Goal: Information Seeking & Learning: Learn about a topic

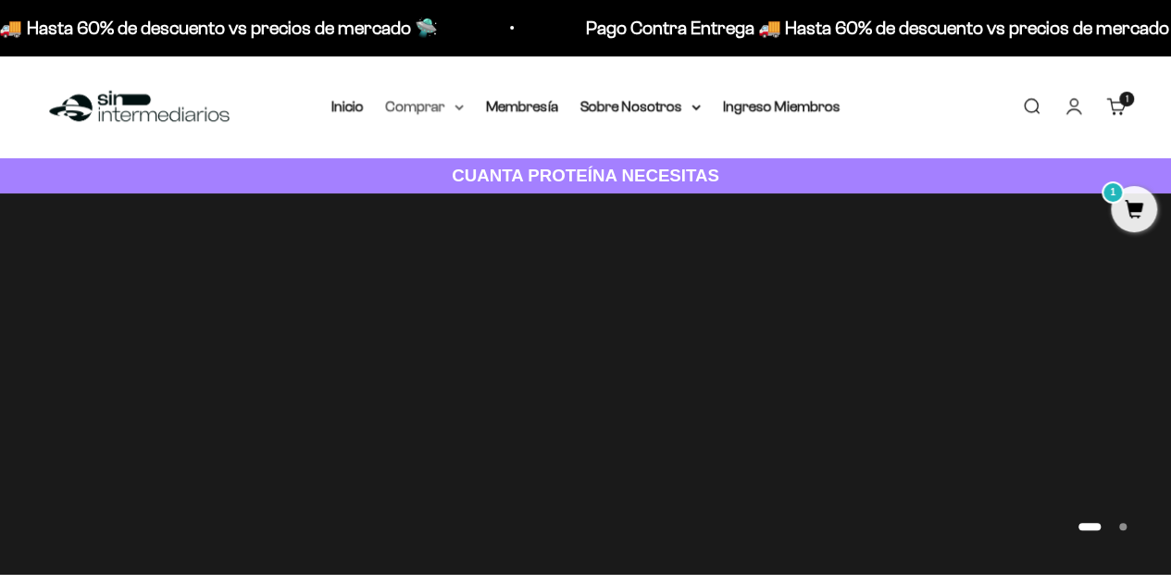
click at [454, 110] on icon at bounding box center [458, 108] width 9 height 6
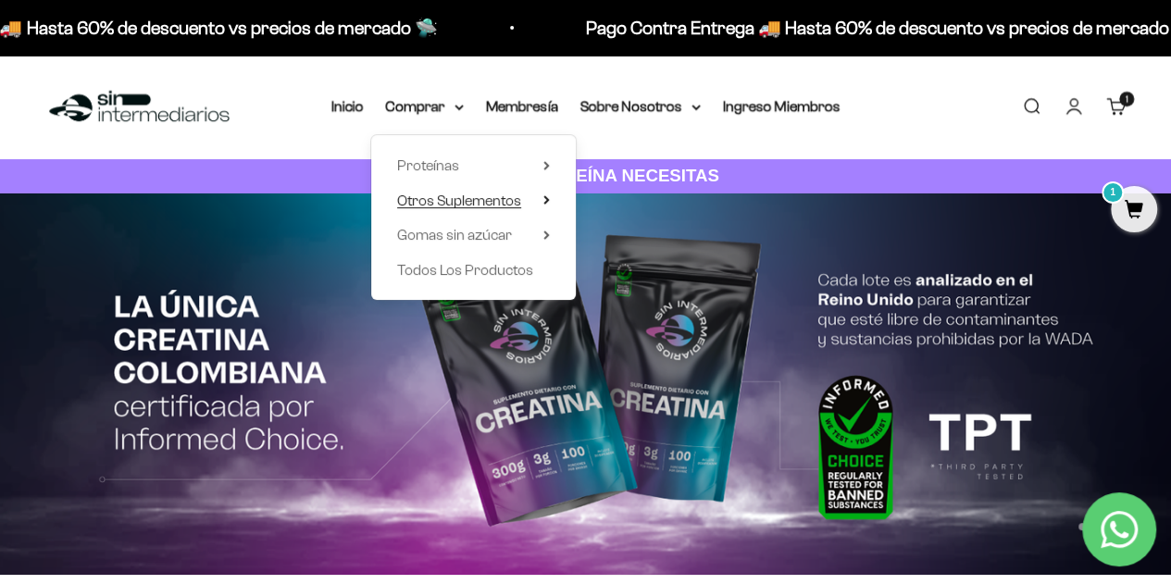
click at [529, 205] on summary "Otros Suplementos" at bounding box center [473, 201] width 153 height 24
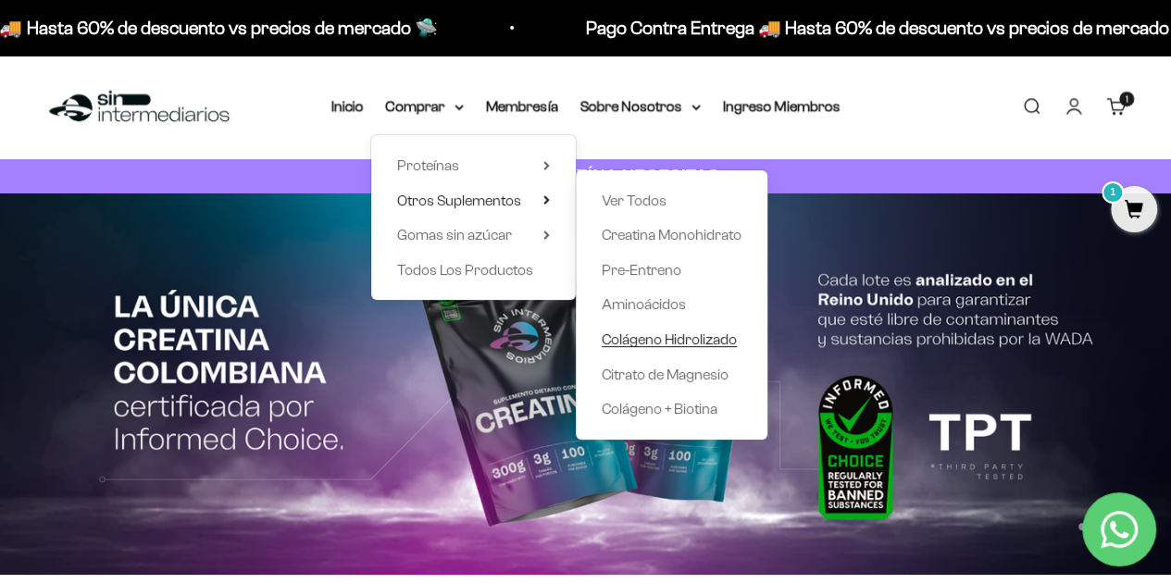
click at [672, 340] on span "Colágeno Hidrolizado" at bounding box center [669, 339] width 135 height 16
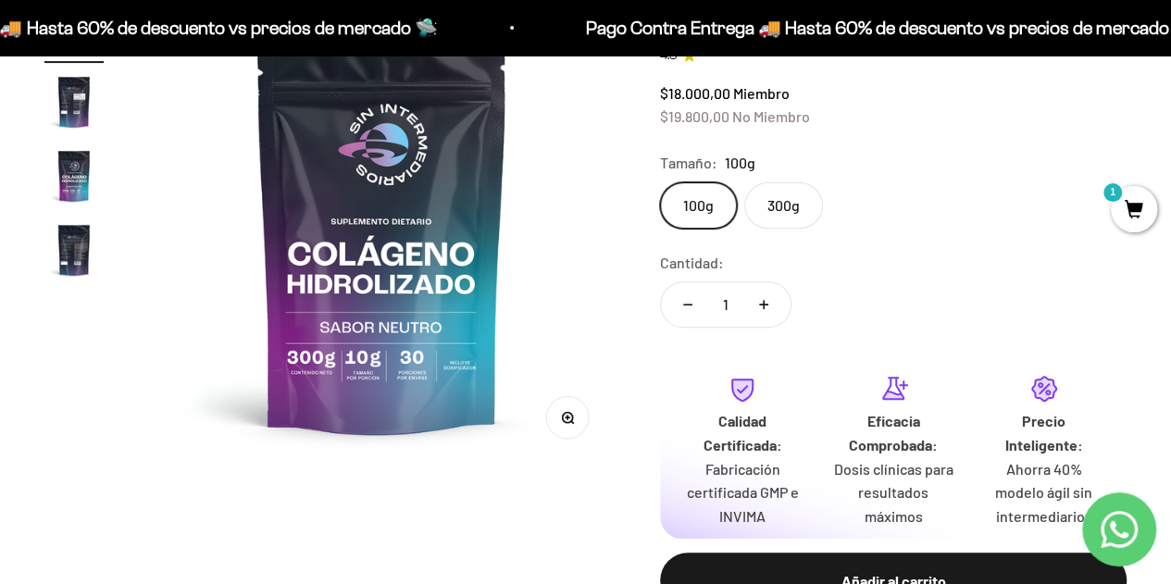
scroll to position [253, 0]
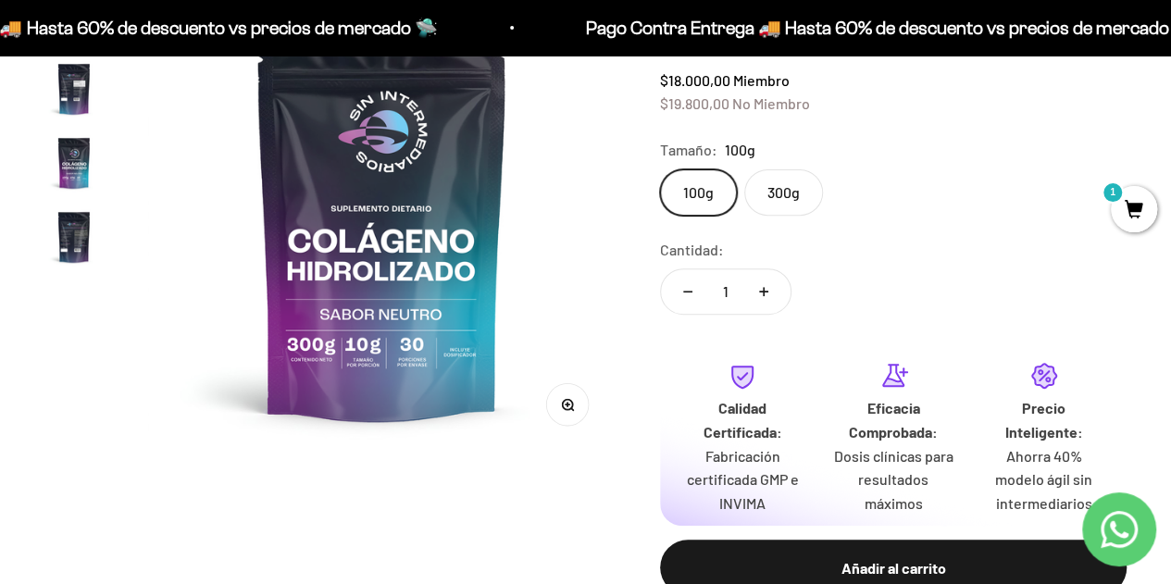
click at [796, 188] on label "300g" at bounding box center [783, 192] width 79 height 46
click at [660, 169] on input "300g" at bounding box center [659, 168] width 1 height 1
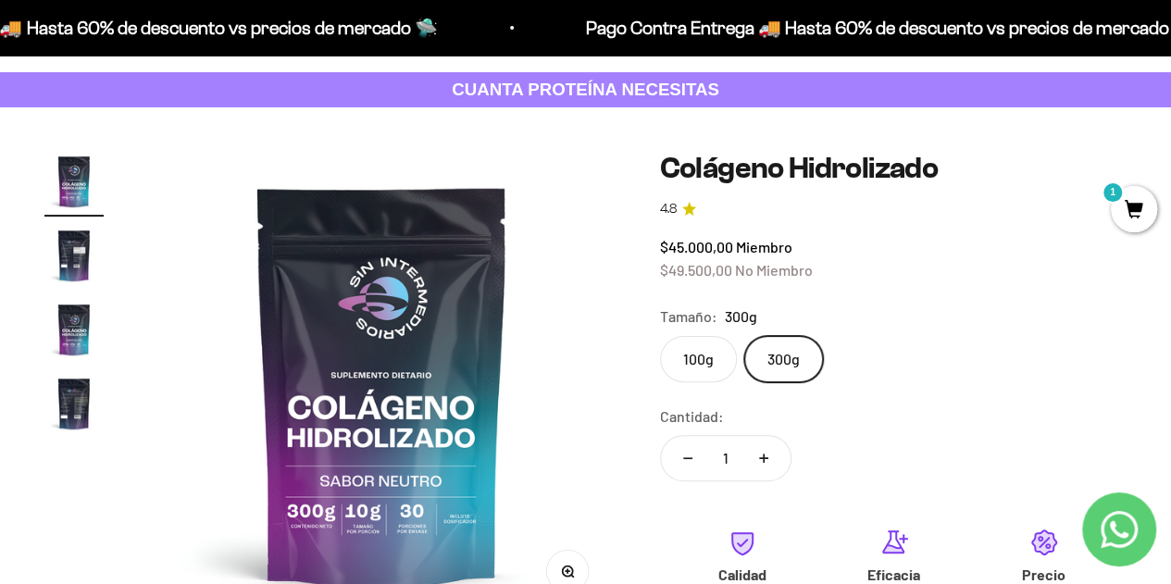
scroll to position [85, 0]
click at [371, 501] on img at bounding box center [381, 386] width 467 height 467
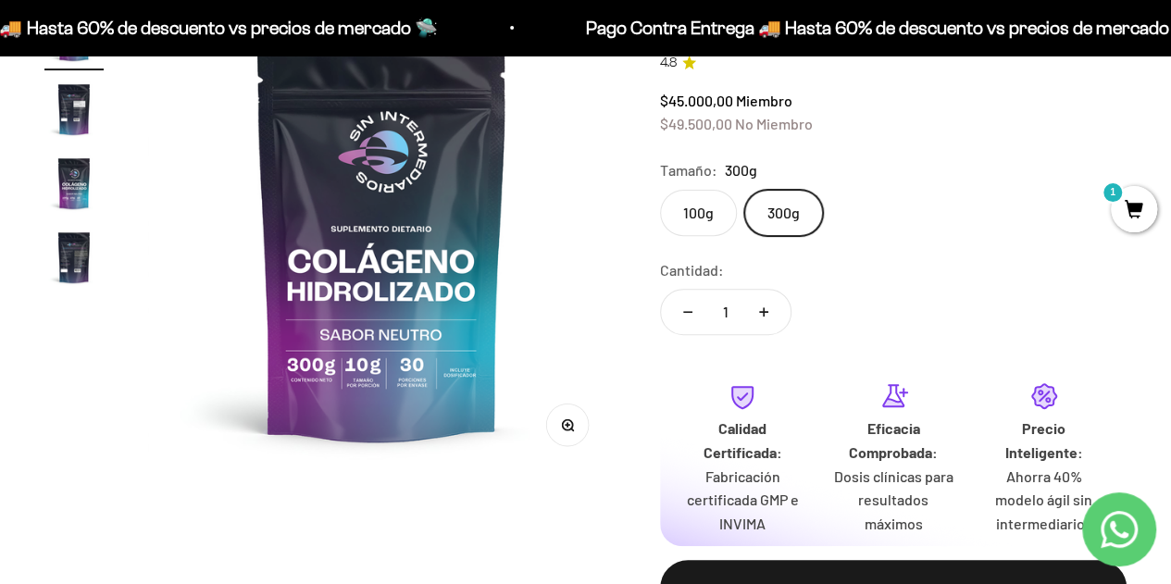
scroll to position [237, 0]
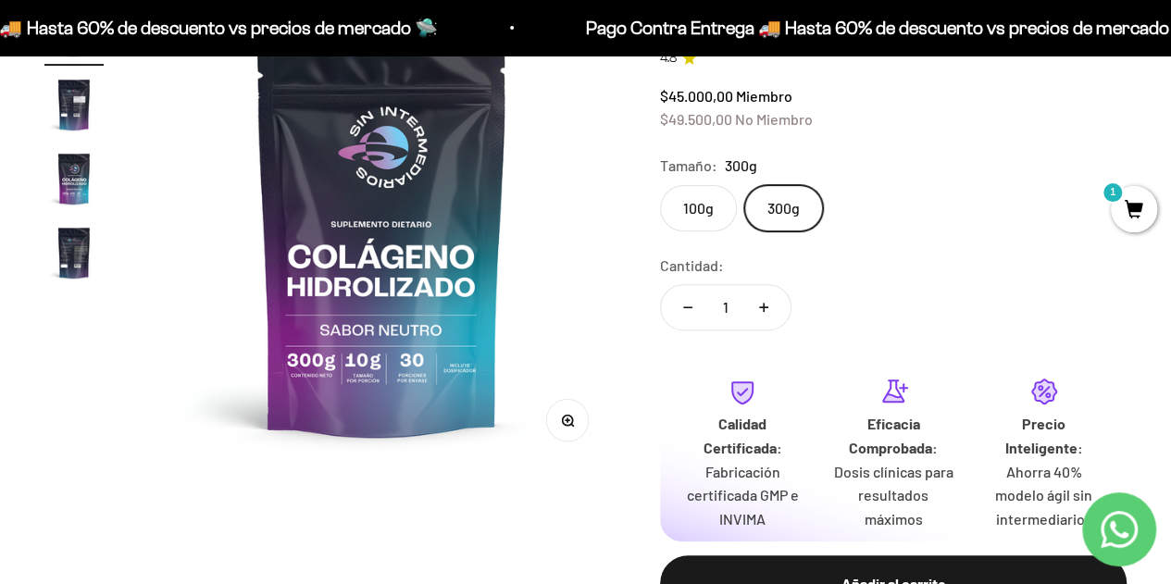
click at [694, 198] on label "100g" at bounding box center [698, 208] width 77 height 46
click at [660, 185] on input "100g" at bounding box center [659, 184] width 1 height 1
click at [774, 202] on label "300g" at bounding box center [783, 208] width 79 height 46
click at [660, 185] on input "300g" at bounding box center [659, 184] width 1 height 1
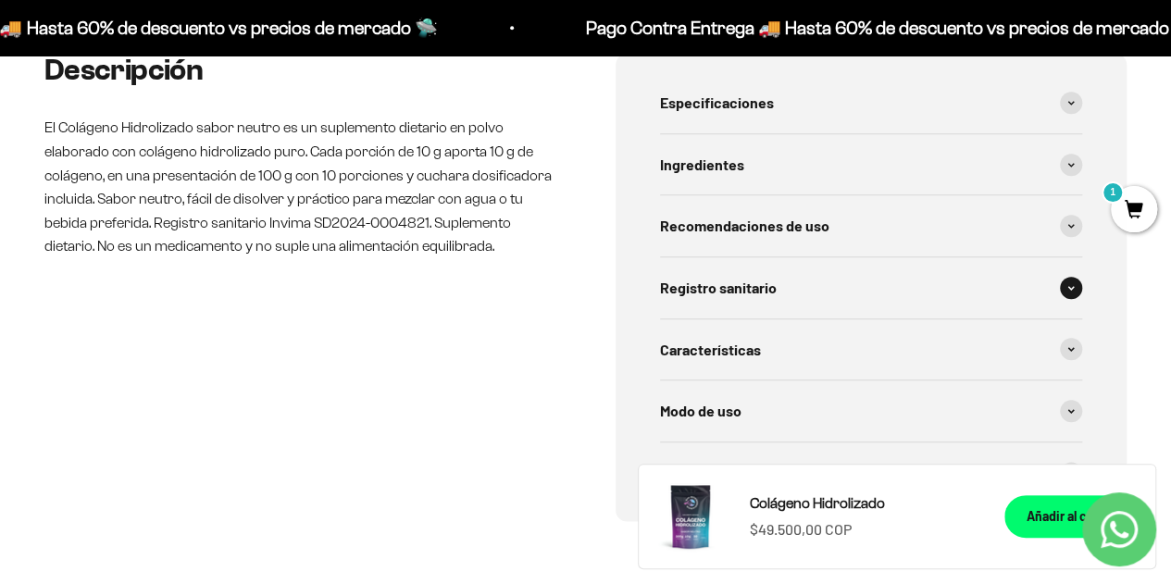
scroll to position [916, 0]
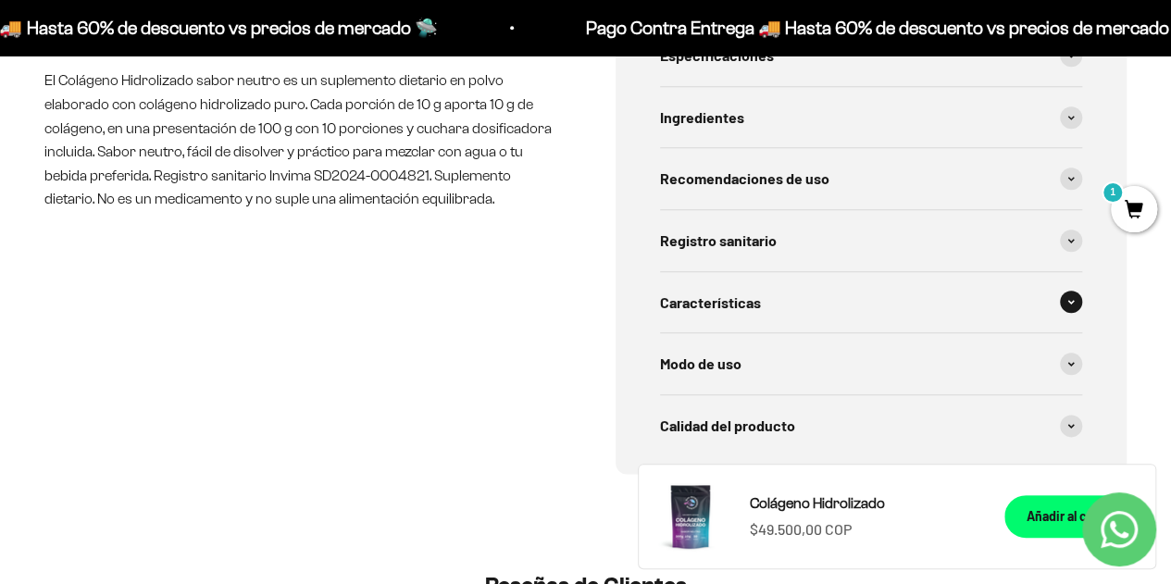
click at [807, 302] on div "Características" at bounding box center [871, 302] width 423 height 61
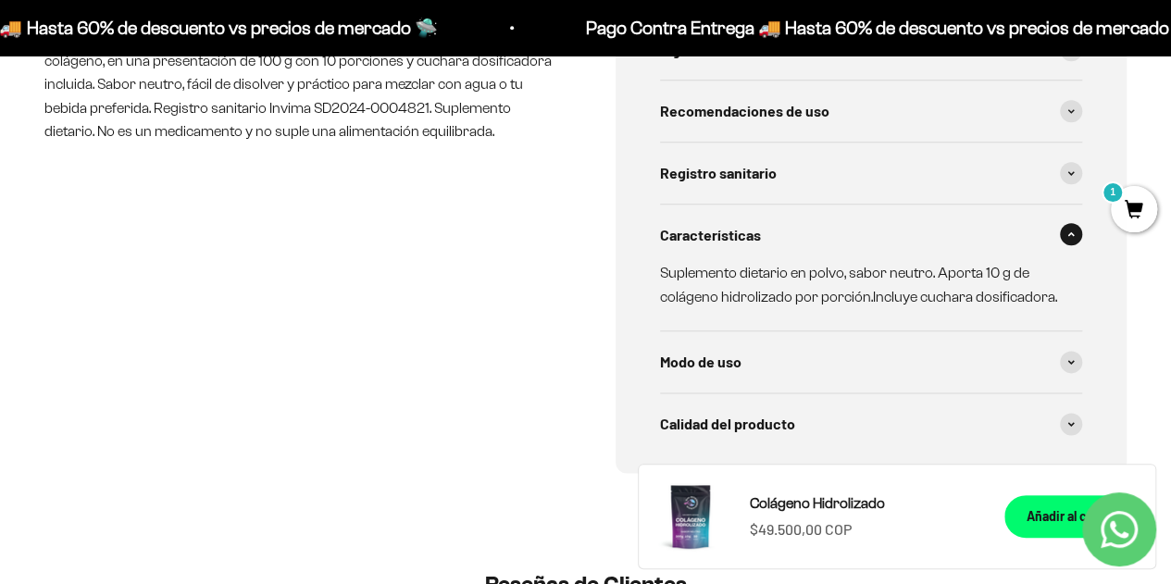
scroll to position [986, 0]
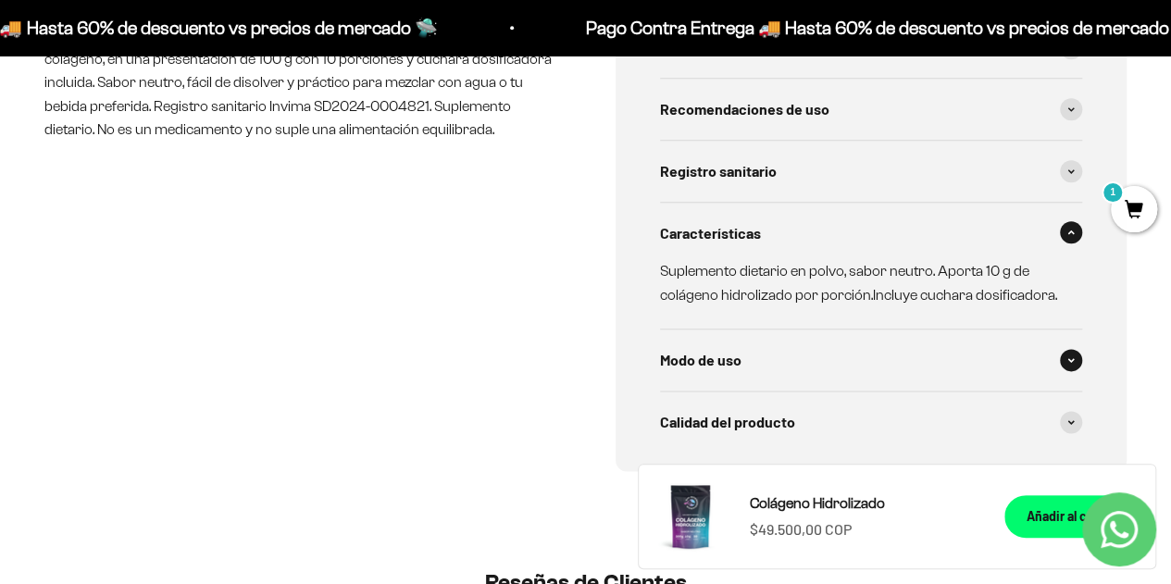
click at [796, 351] on div "Modo de uso" at bounding box center [871, 360] width 423 height 61
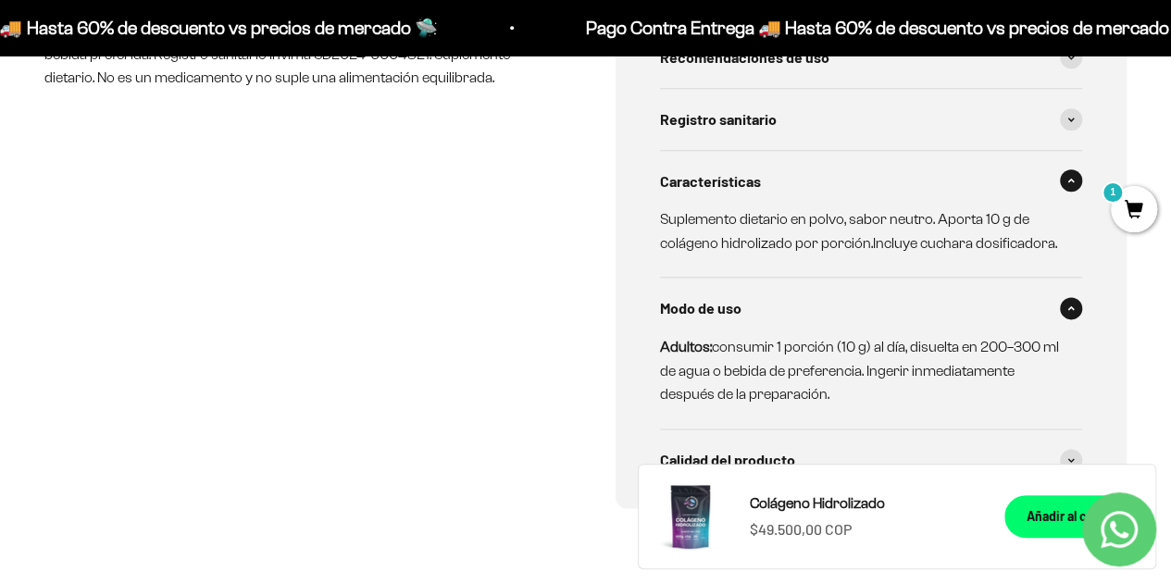
scroll to position [1145, 0]
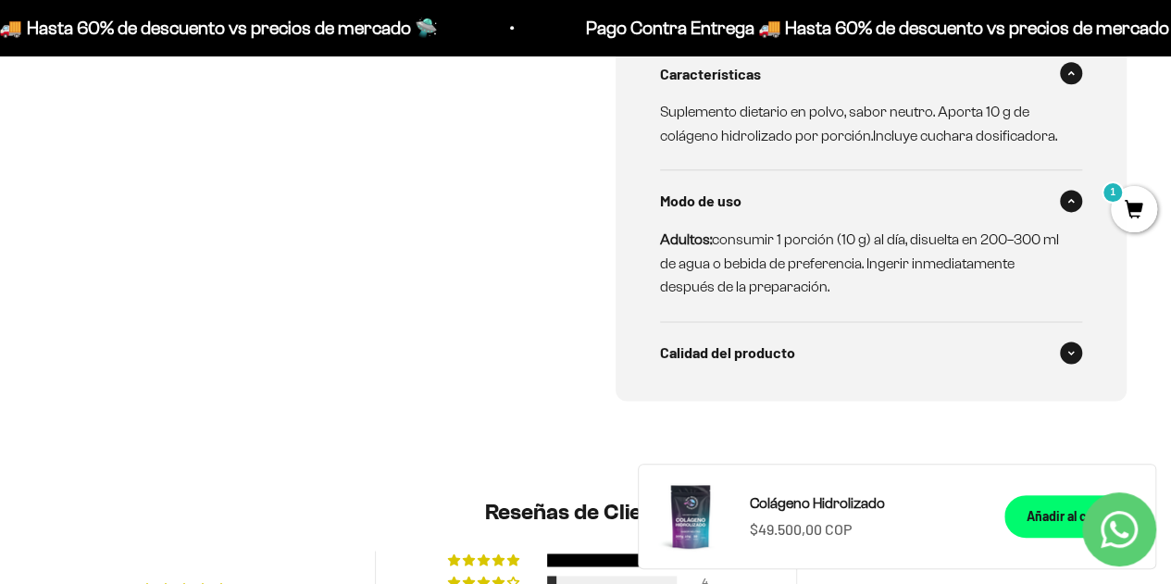
click at [792, 370] on div "Calidad del producto" at bounding box center [871, 352] width 423 height 61
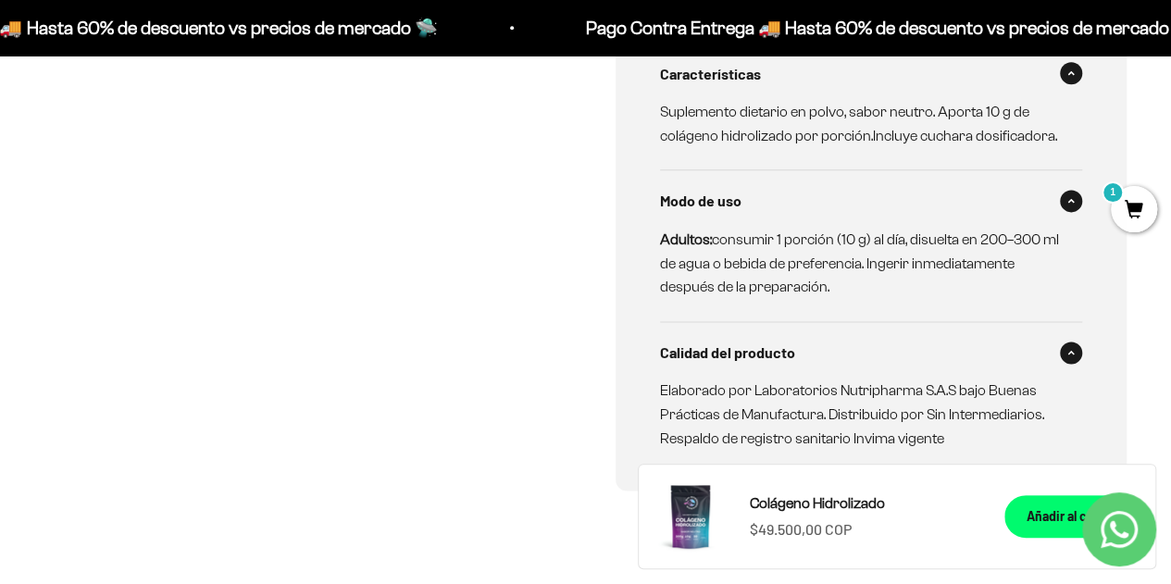
click at [774, 364] on div "Calidad del producto" at bounding box center [871, 352] width 423 height 61
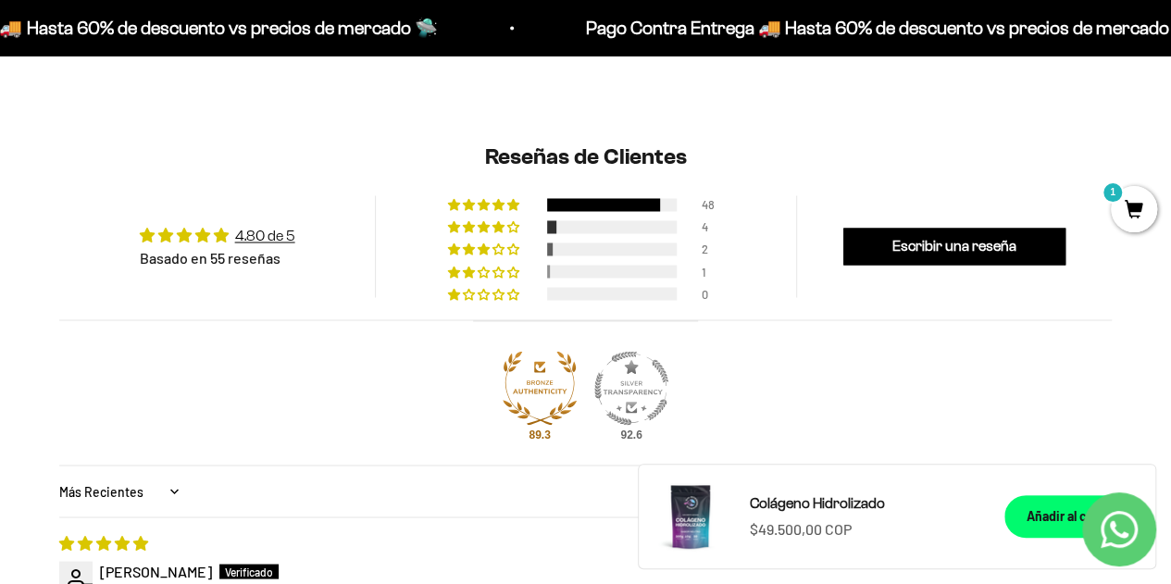
scroll to position [1814, 0]
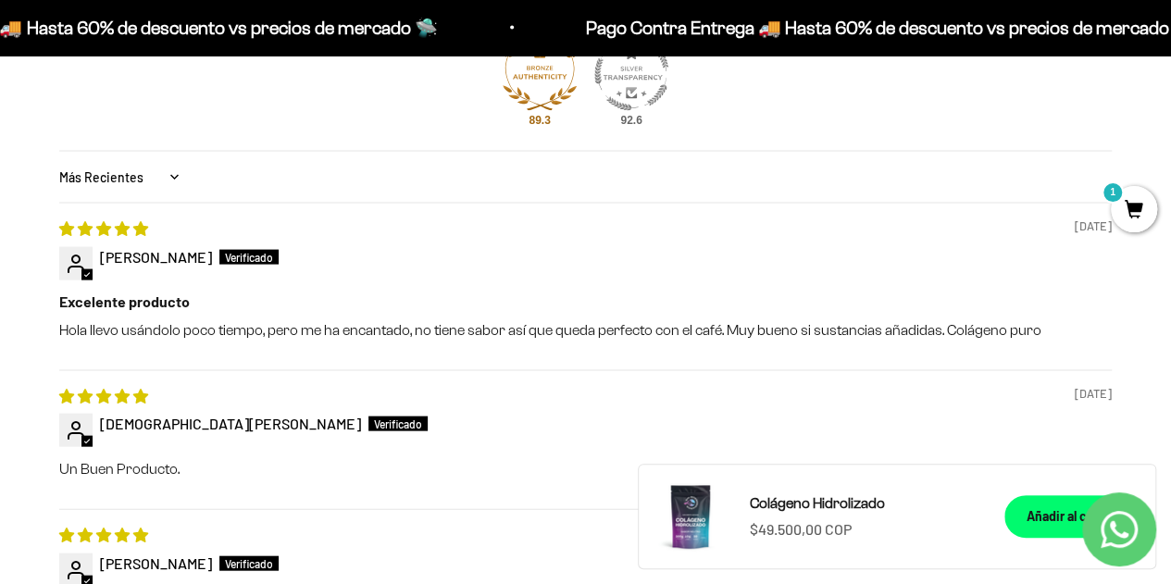
click at [774, 364] on div "[DATE] [PERSON_NAME] Excelente producto Hola llevo usándolo poco tiempo, pero m…" at bounding box center [585, 287] width 1052 height 168
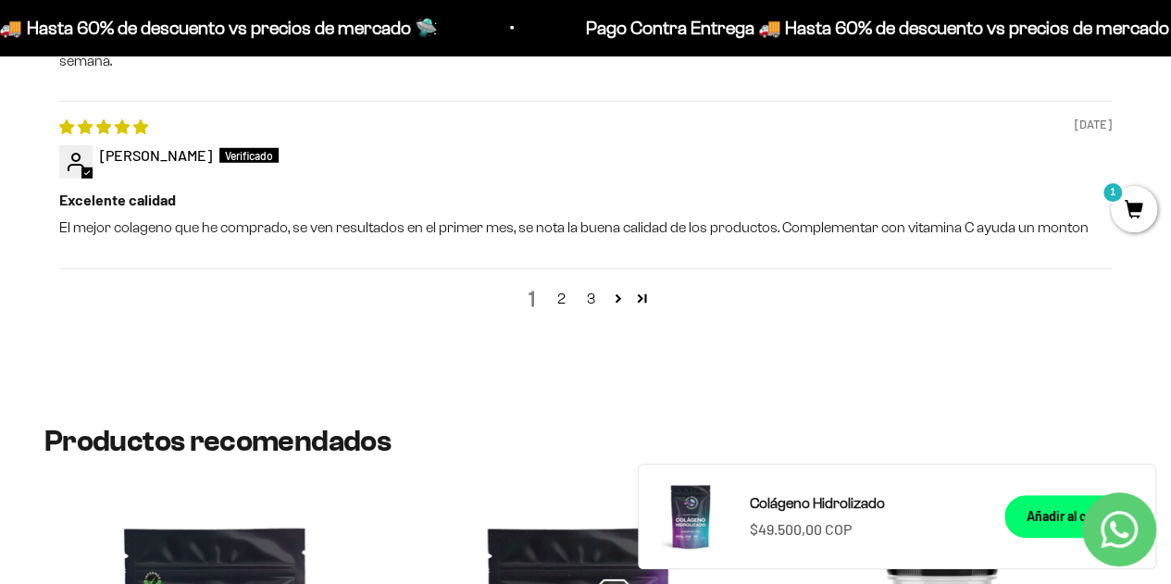
scroll to position [2543, 0]
click at [563, 287] on link "2" at bounding box center [562, 298] width 30 height 22
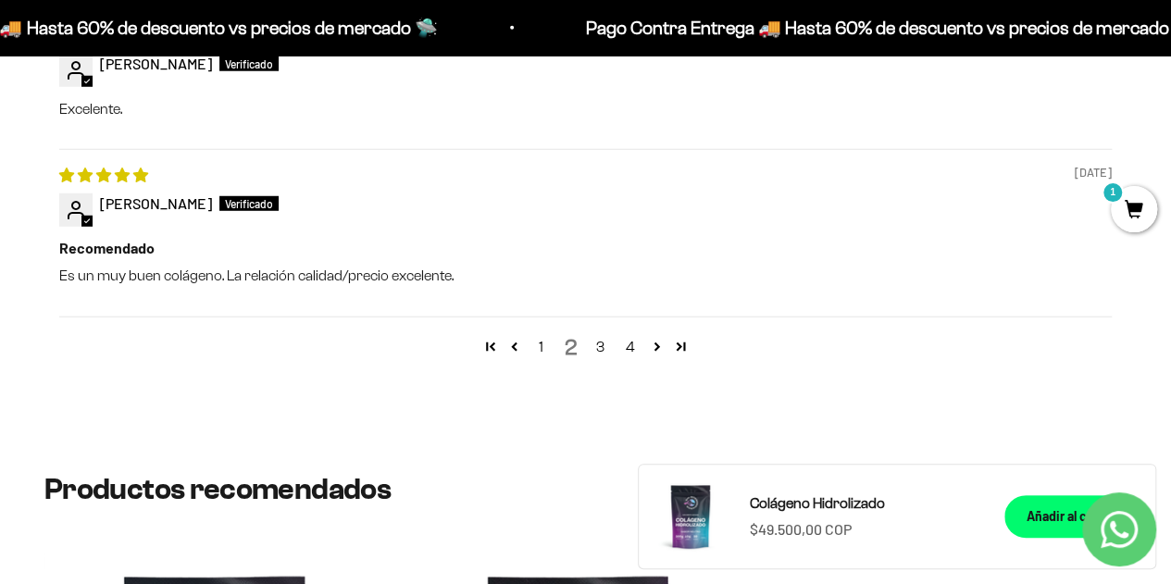
scroll to position [2510, 0]
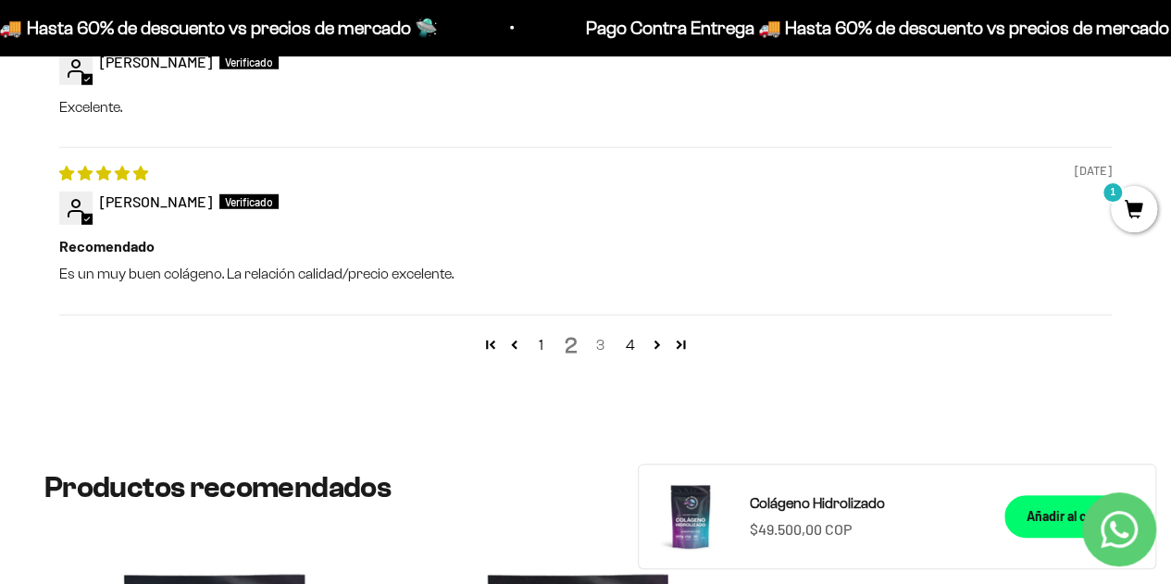
click at [594, 340] on link "3" at bounding box center [601, 345] width 30 height 22
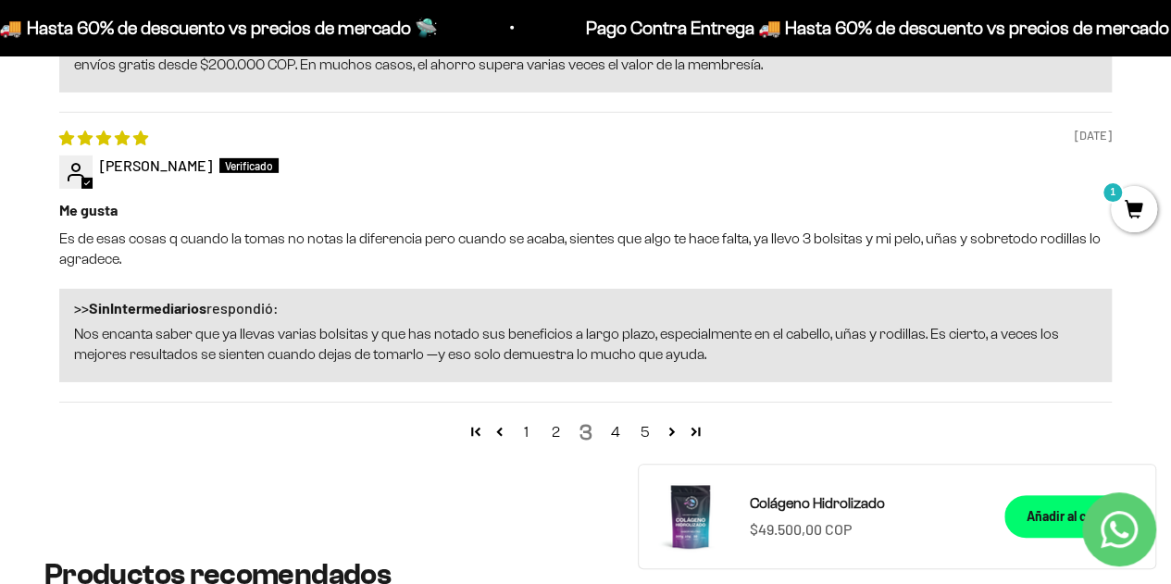
scroll to position [2869, 0]
click at [621, 434] on link "4" at bounding box center [616, 431] width 30 height 22
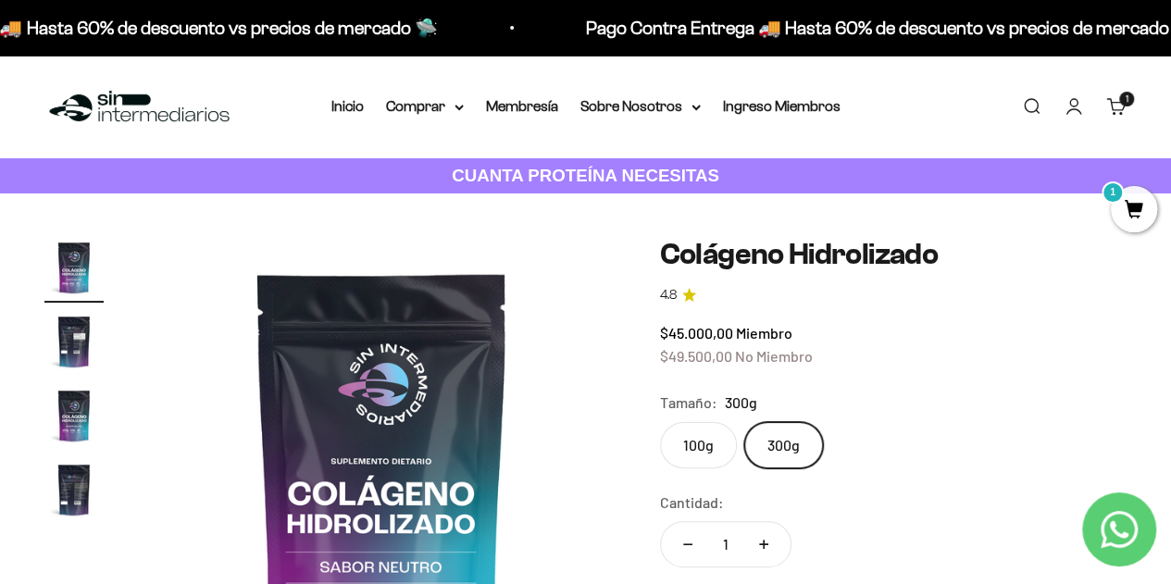
scroll to position [255, 0]
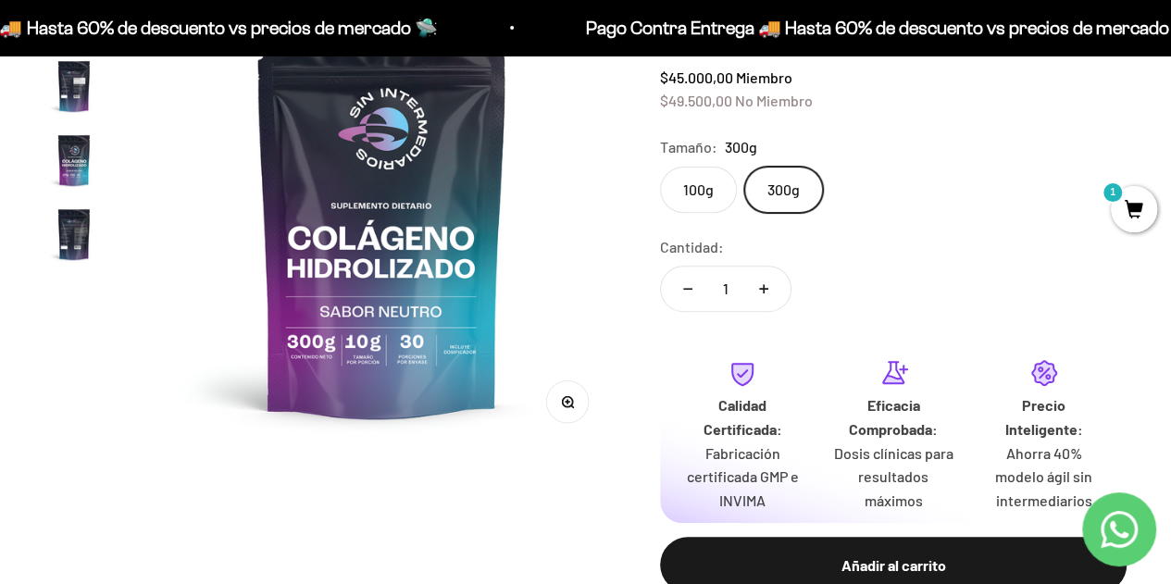
click at [72, 155] on img "Ir al artículo 3" at bounding box center [73, 160] width 59 height 59
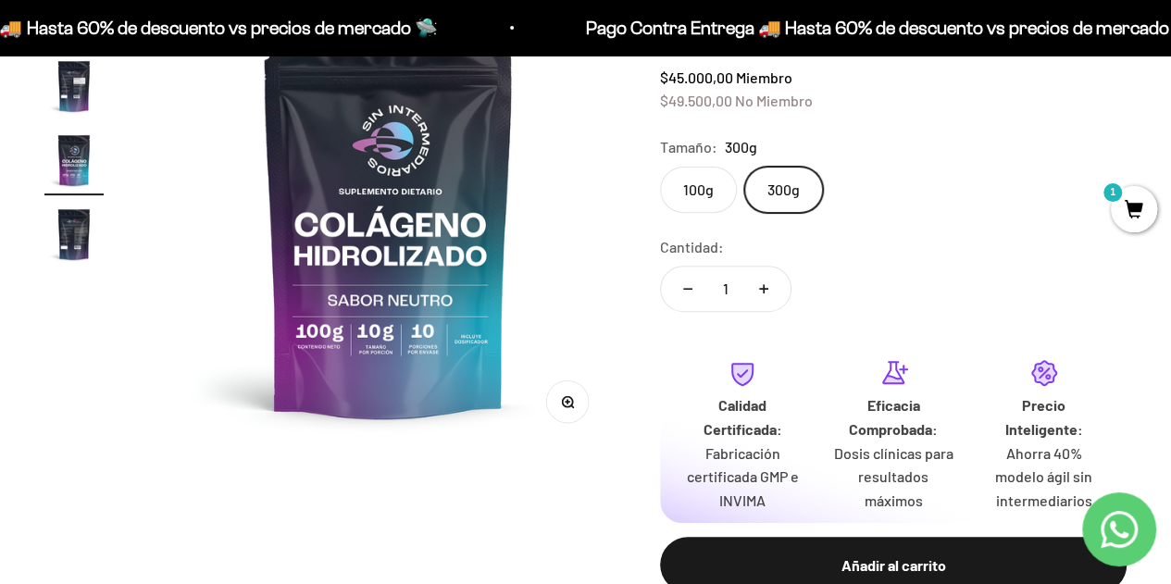
scroll to position [0, 955]
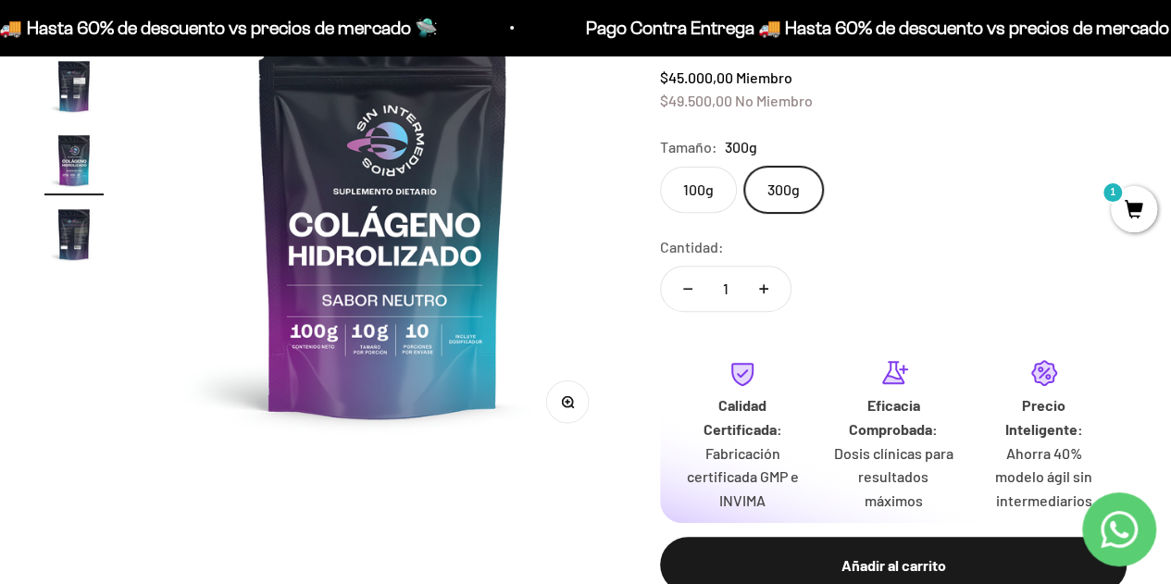
click at [422, 305] on img at bounding box center [382, 215] width 467 height 467
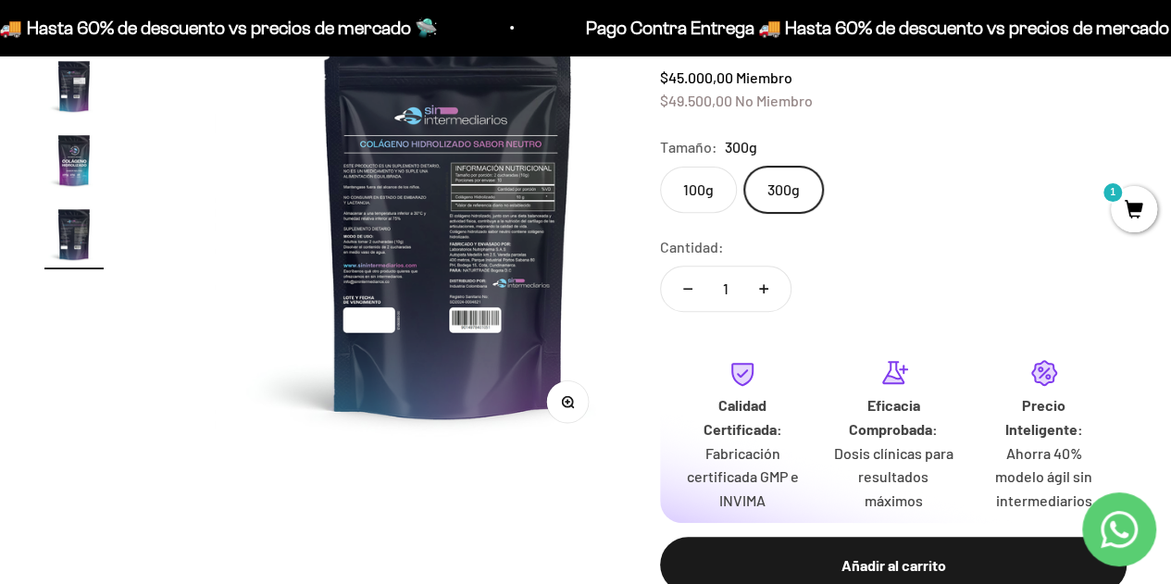
scroll to position [0, 1433]
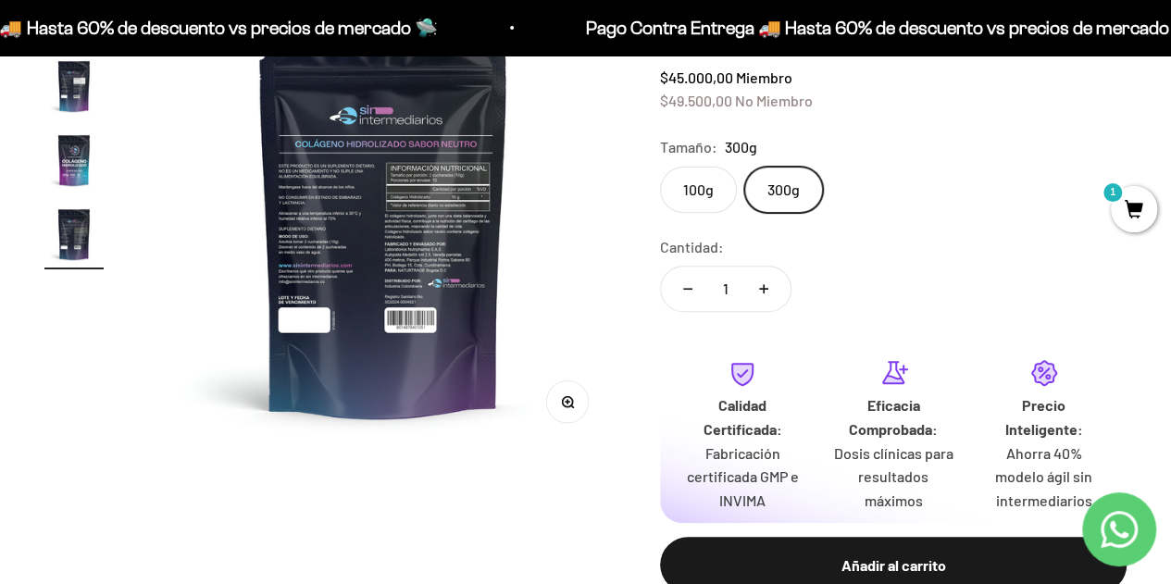
click at [57, 166] on img "Ir al artículo 3" at bounding box center [73, 160] width 59 height 59
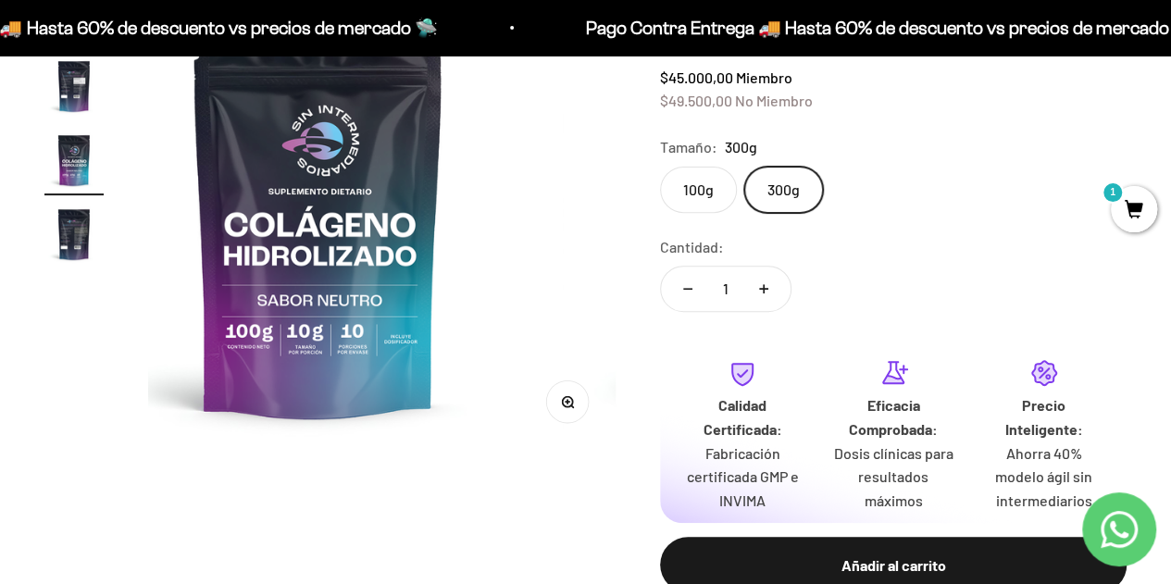
scroll to position [0, 955]
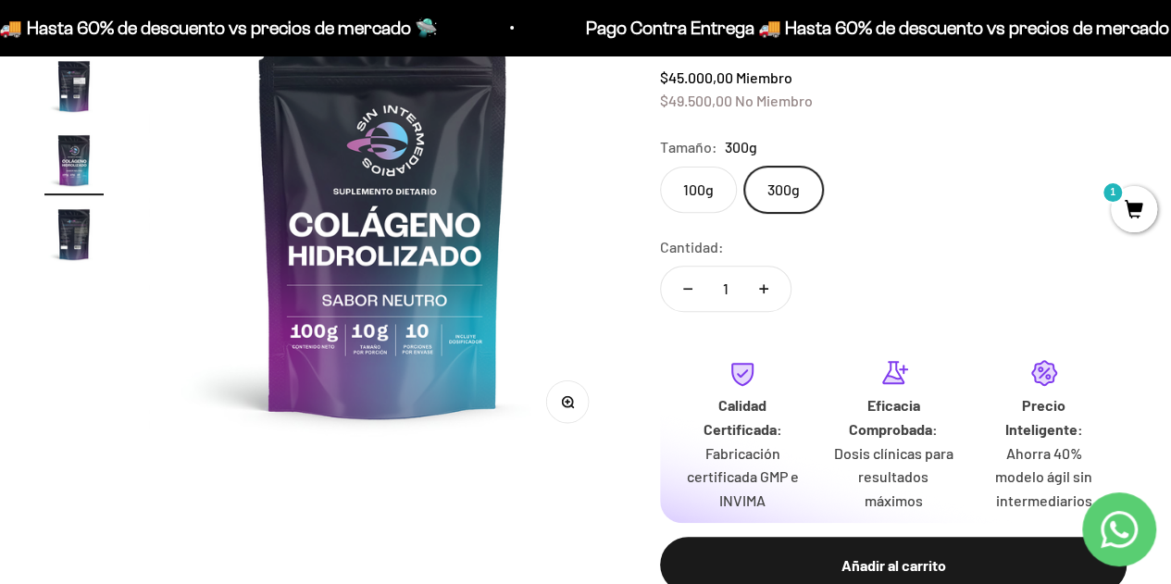
click at [73, 101] on img "Ir al artículo 2" at bounding box center [73, 85] width 59 height 59
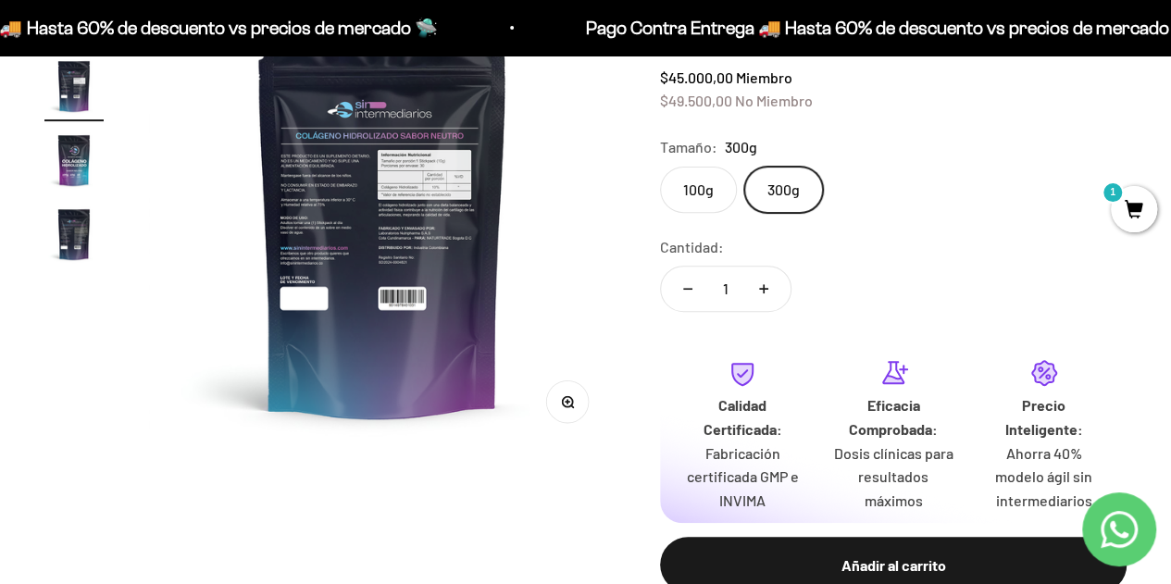
click at [70, 145] on img "Ir al artículo 3" at bounding box center [73, 160] width 59 height 59
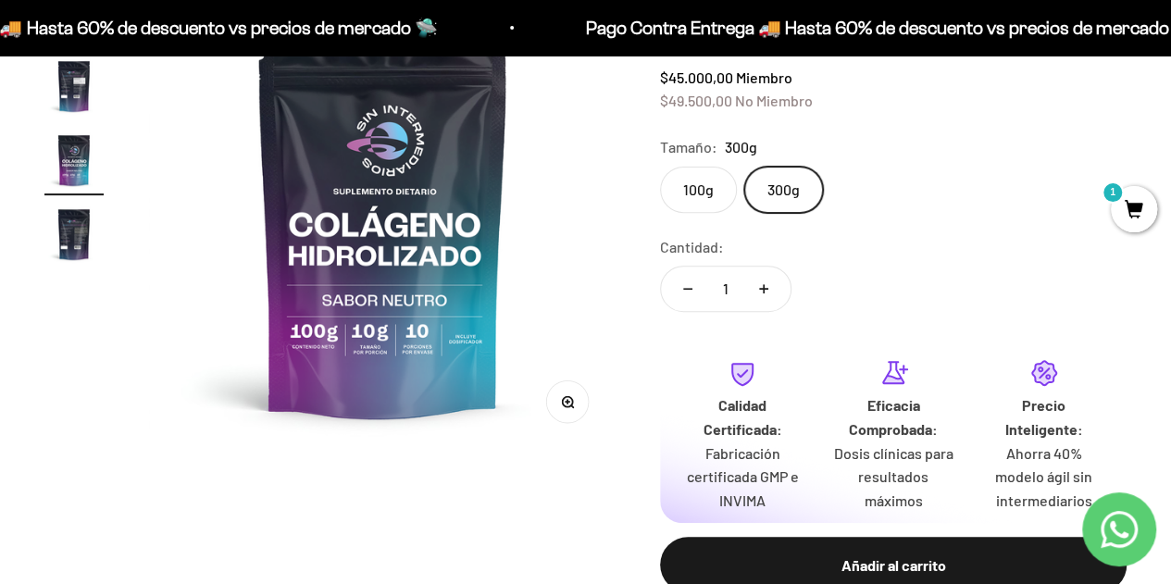
click at [68, 105] on img "Ir al artículo 2" at bounding box center [73, 85] width 59 height 59
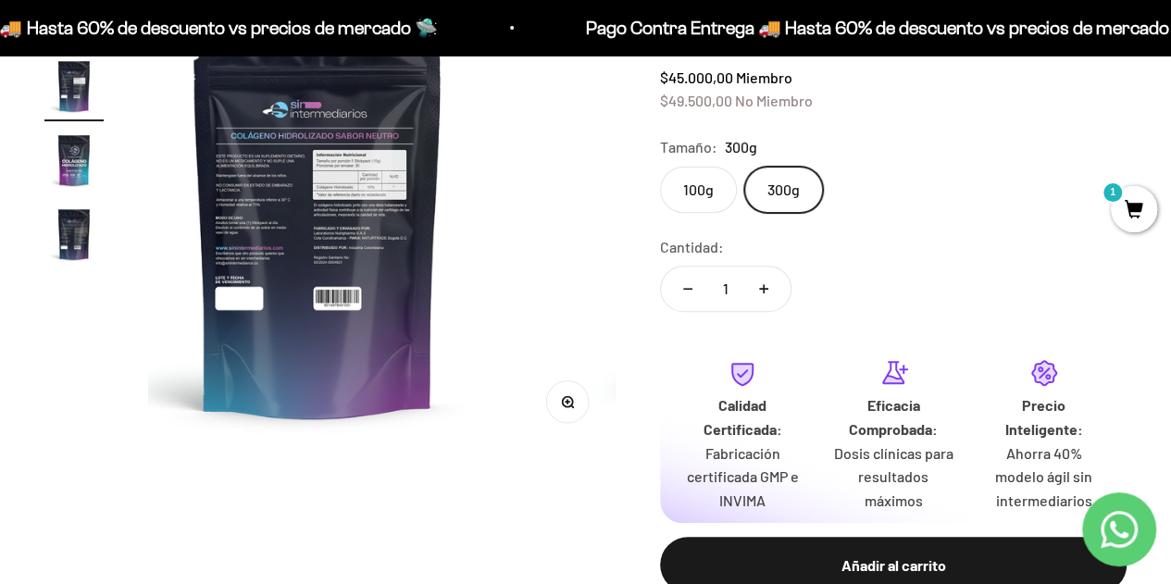
scroll to position [0, 478]
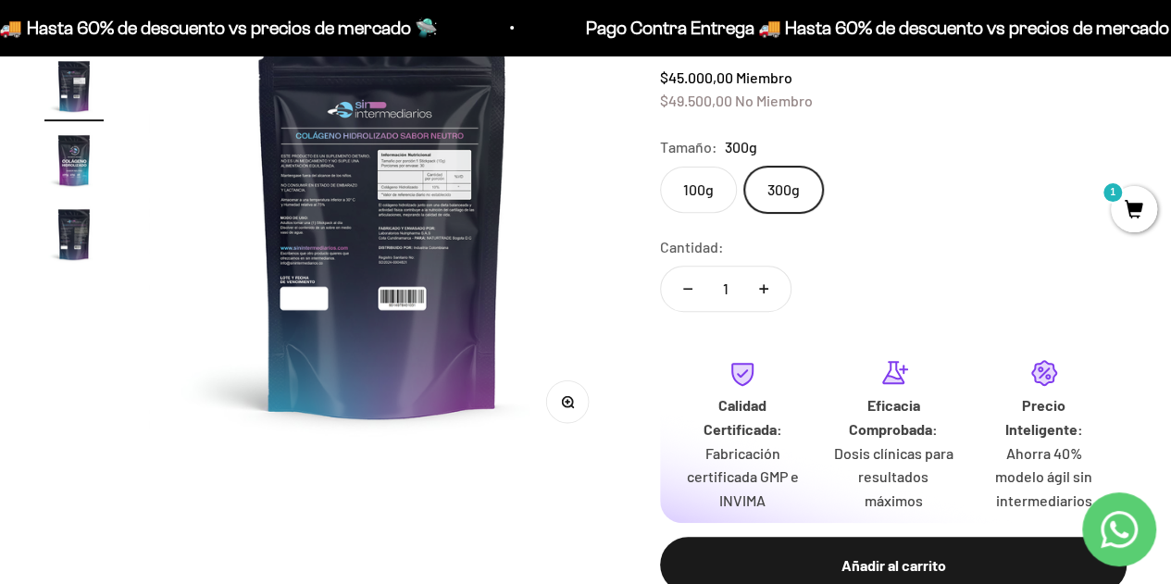
click at [326, 200] on img at bounding box center [382, 215] width 467 height 467
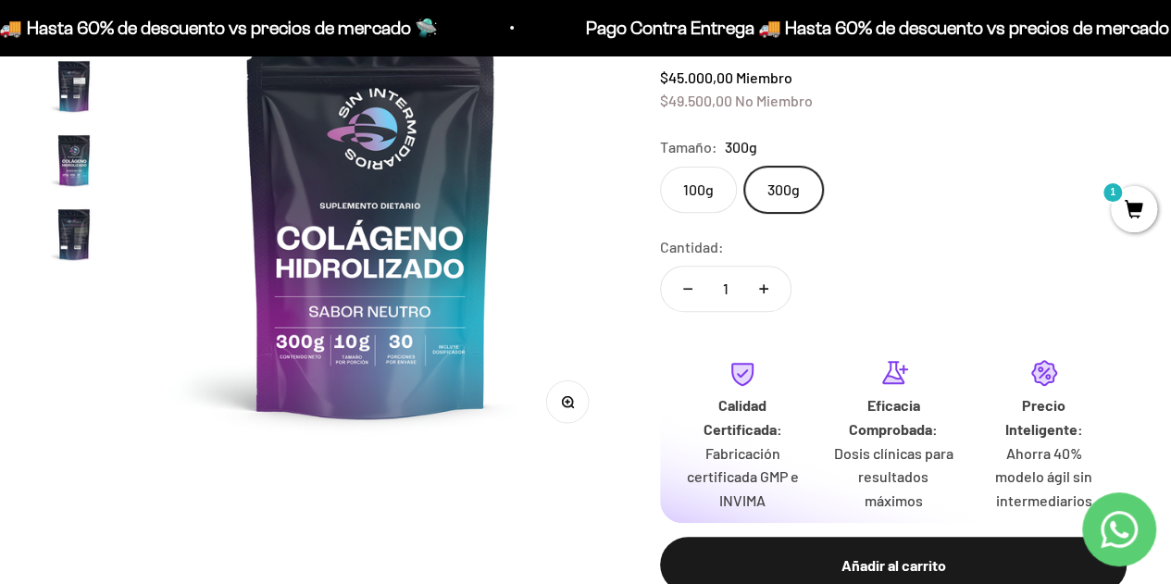
scroll to position [0, 0]
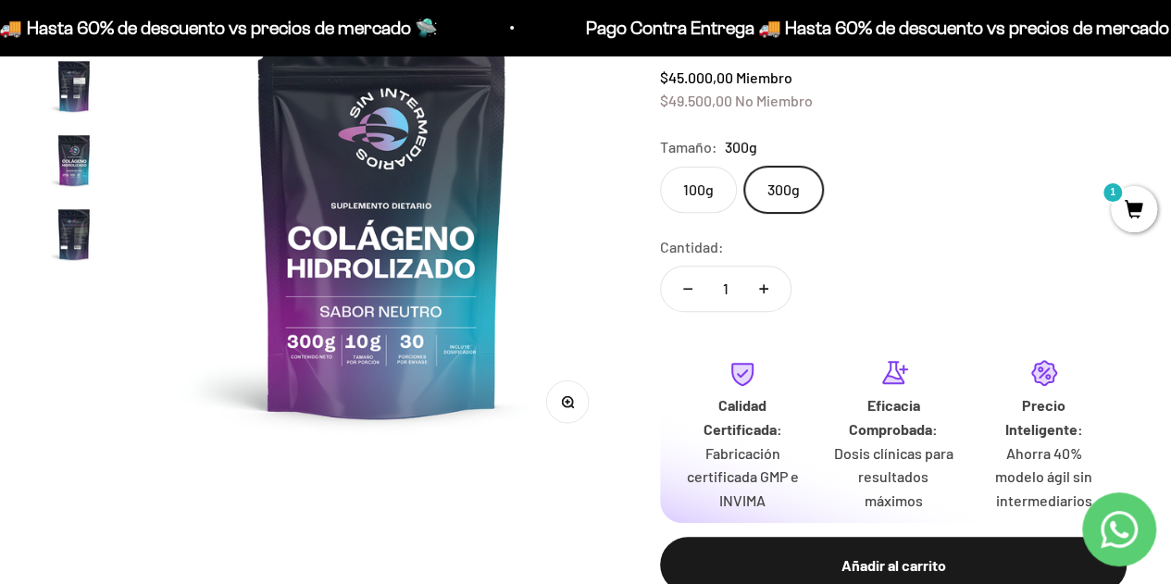
click at [62, 162] on img "Ir al artículo 3" at bounding box center [73, 160] width 59 height 59
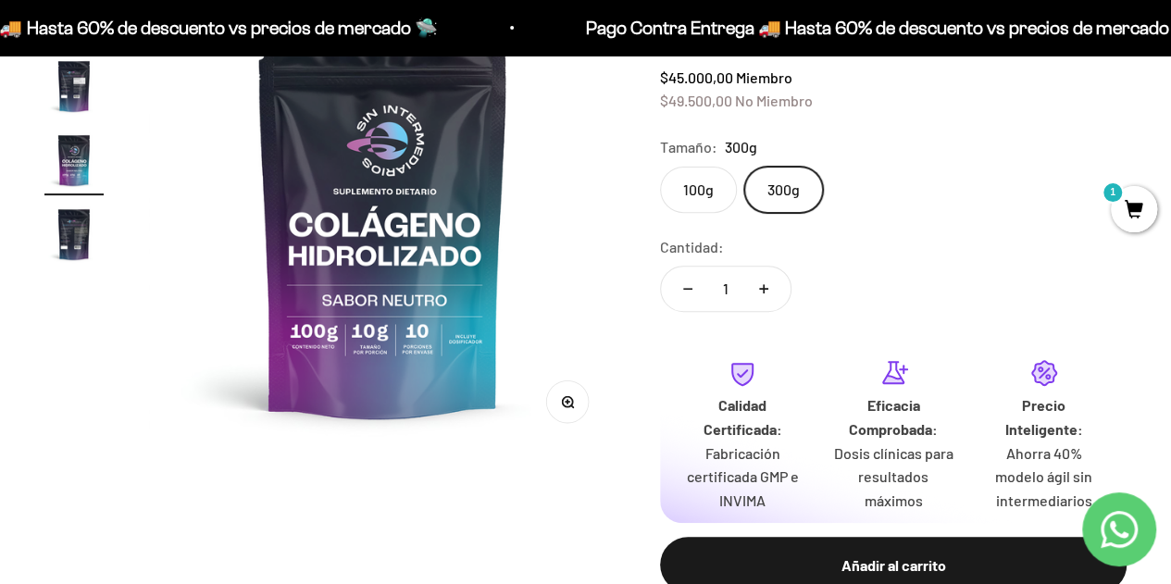
click at [589, 404] on img at bounding box center [382, 215] width 467 height 467
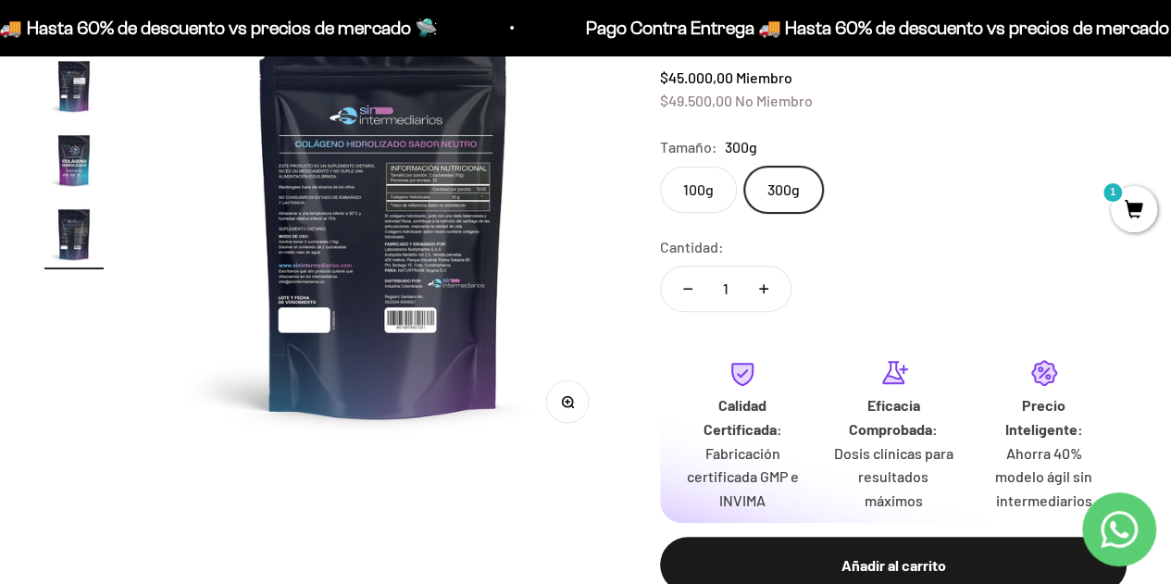
scroll to position [0, 1433]
click at [572, 400] on icon "button" at bounding box center [567, 401] width 13 height 13
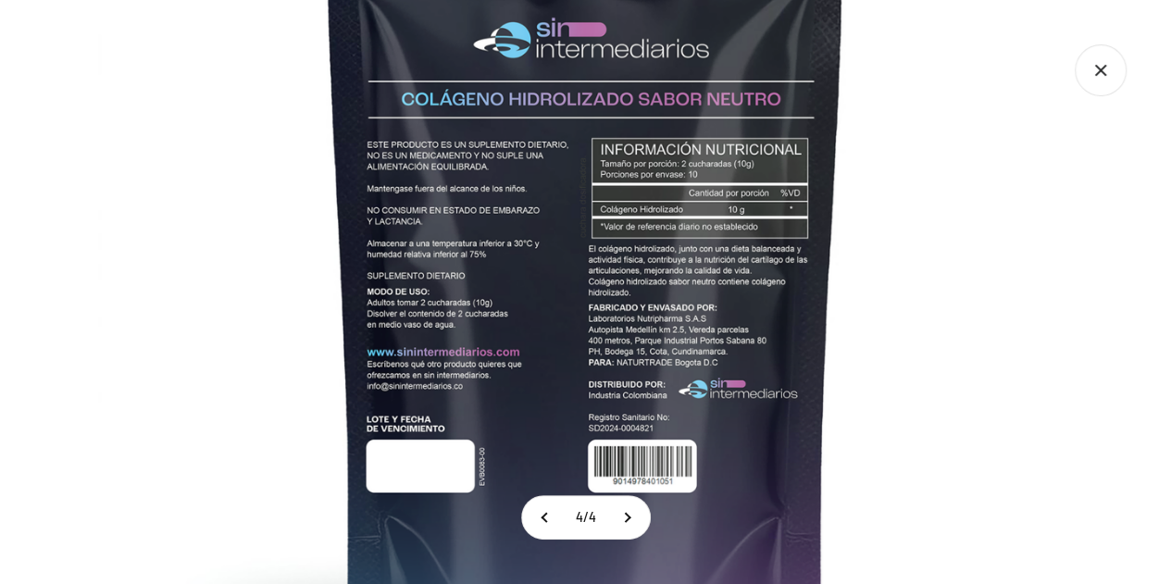
click at [795, 316] on img at bounding box center [585, 249] width 975 height 975
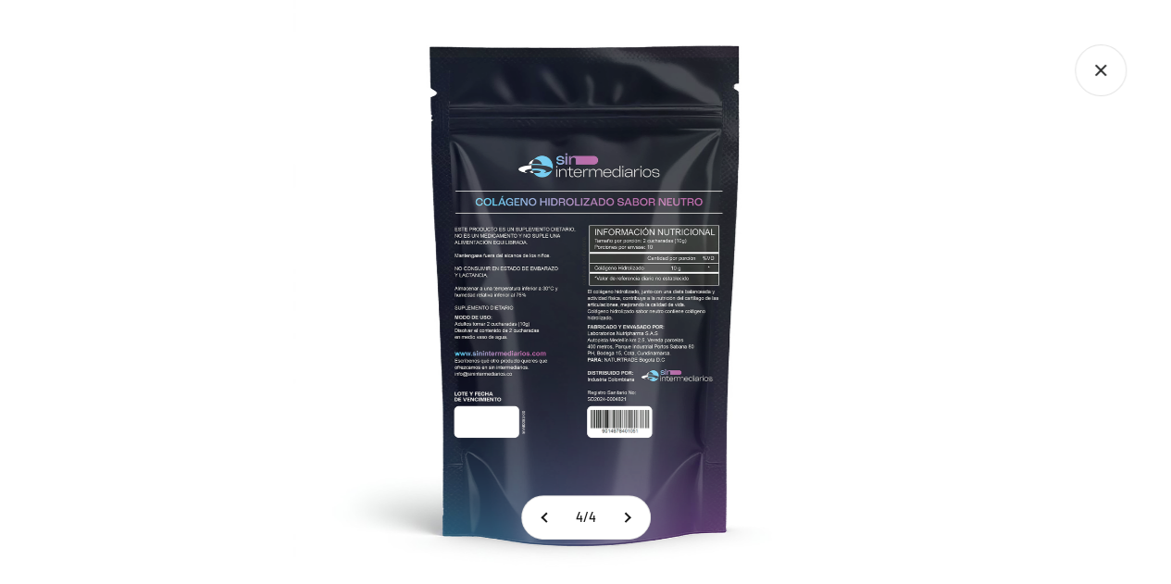
click at [1085, 64] on icon "Cerrar galería" at bounding box center [1101, 70] width 52 height 52
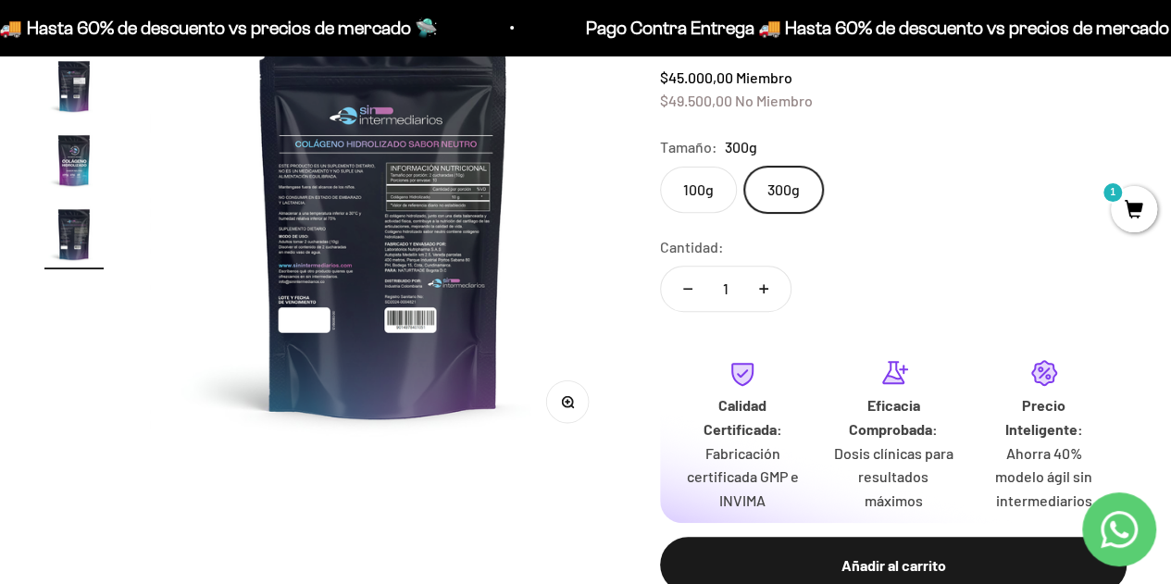
scroll to position [0, 0]
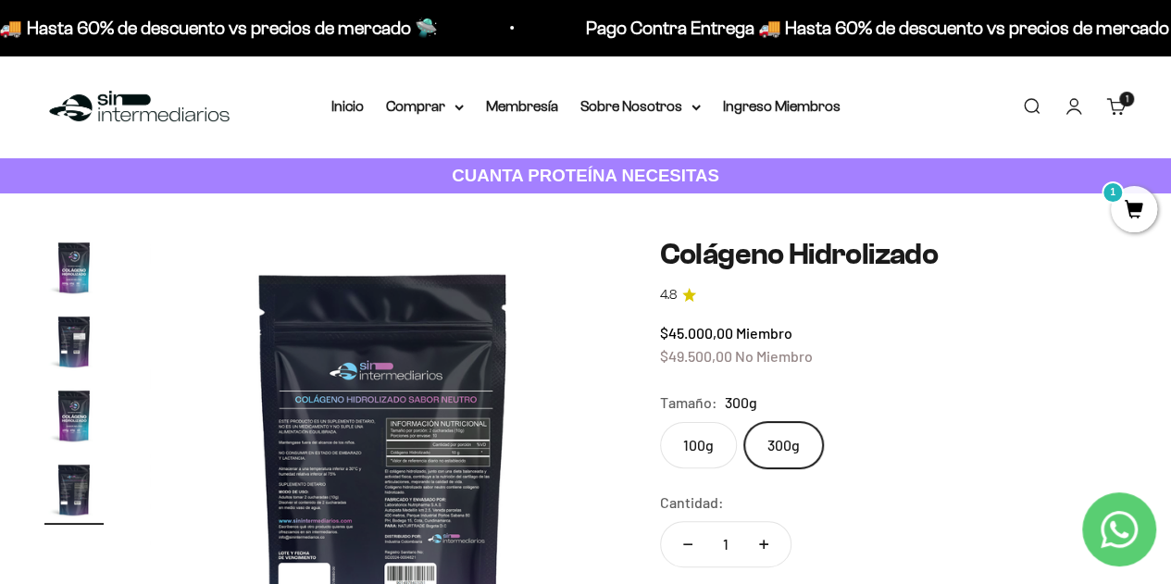
click at [72, 411] on img "Ir al artículo 3" at bounding box center [73, 415] width 59 height 59
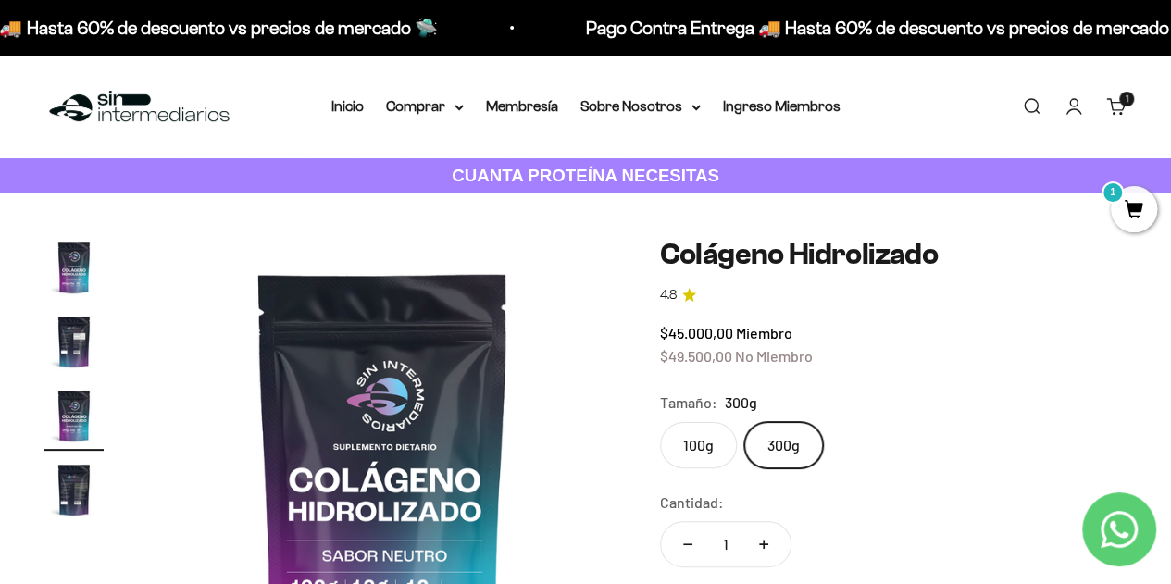
click at [78, 372] on button "Ir al artículo 2" at bounding box center [73, 344] width 59 height 65
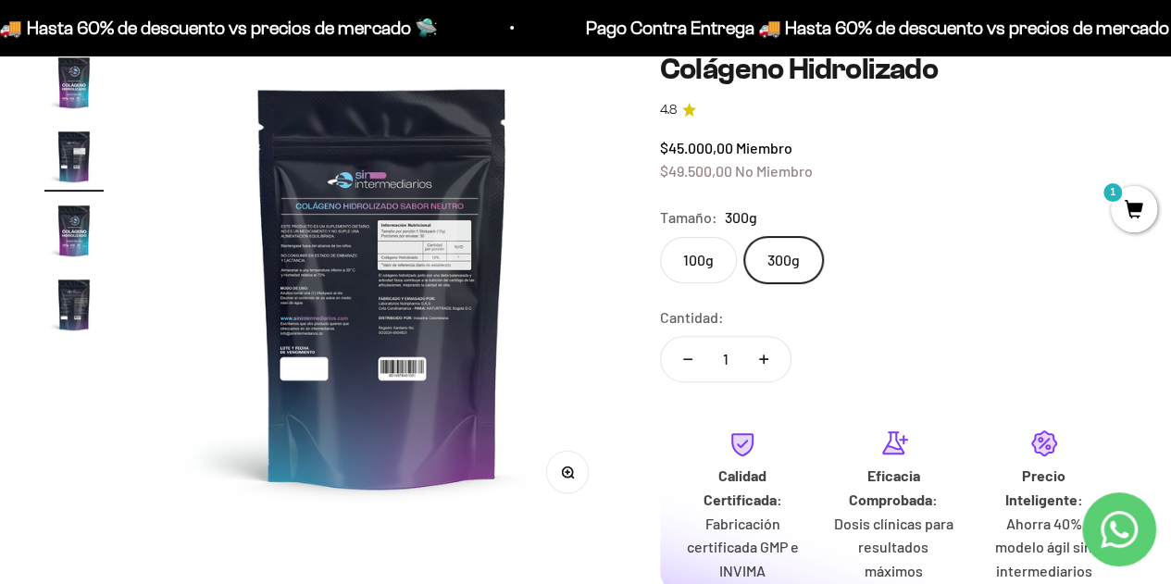
scroll to position [188, 0]
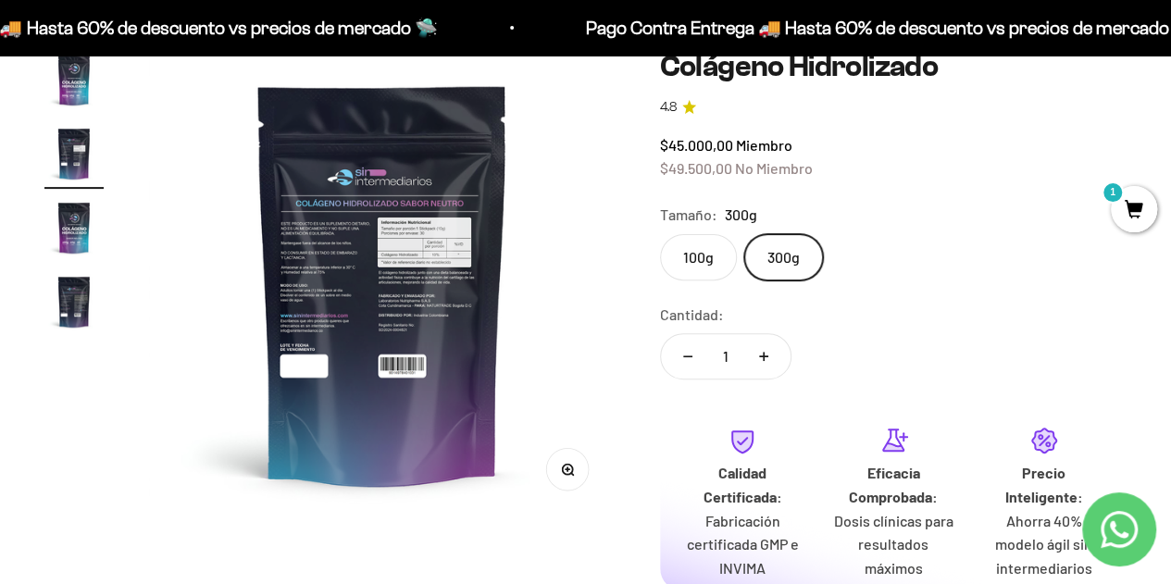
click at [572, 481] on button "Zoom" at bounding box center [567, 469] width 42 height 42
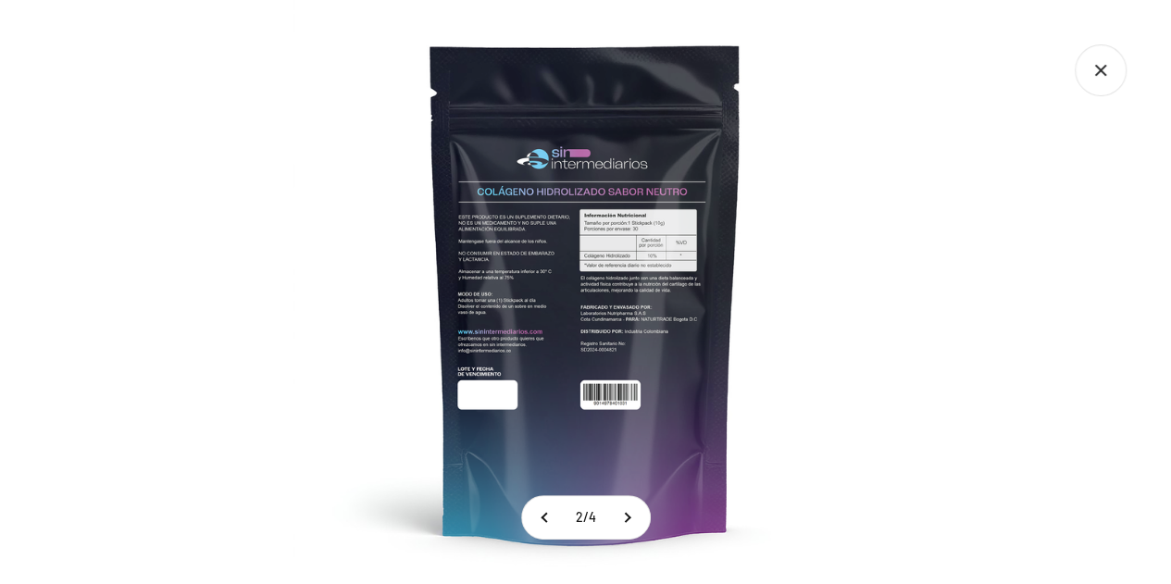
click at [559, 315] on img at bounding box center [585, 292] width 584 height 584
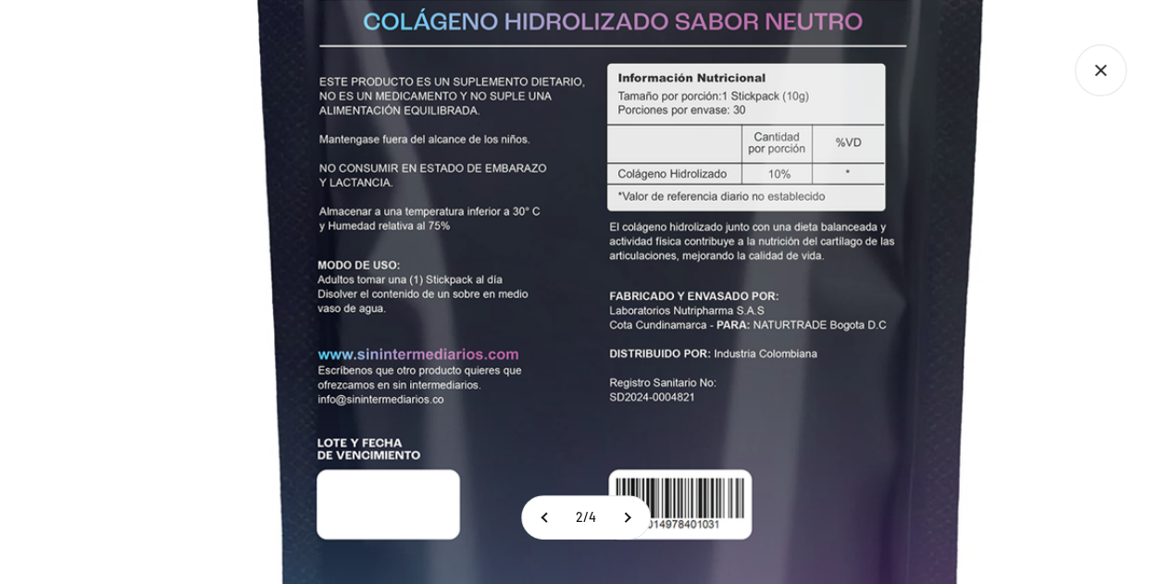
click at [559, 315] on img at bounding box center [621, 260] width 1388 height 1388
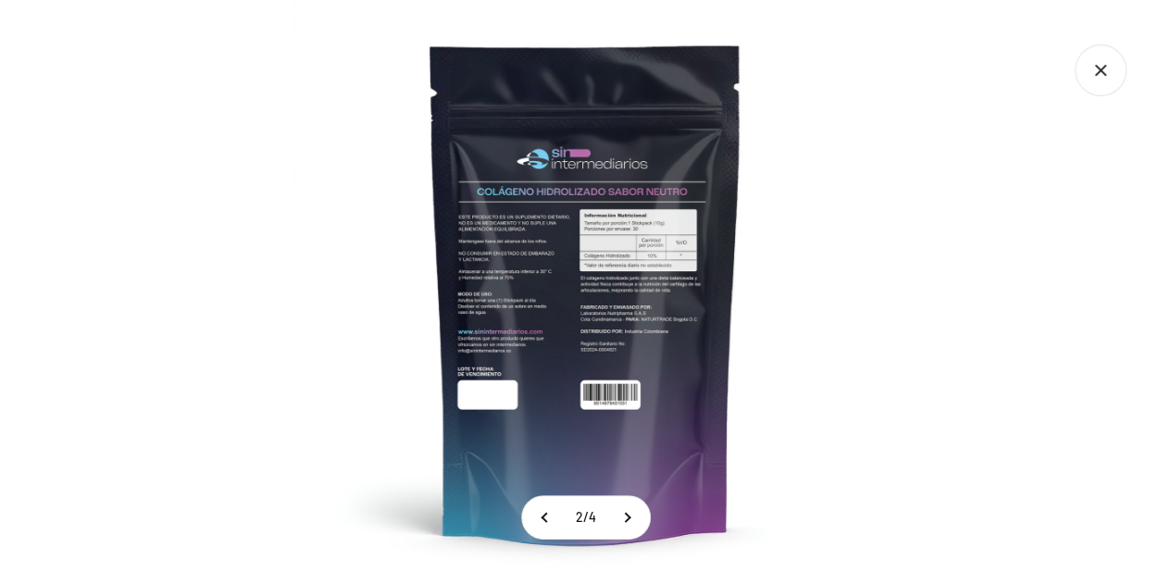
click at [1033, 280] on div at bounding box center [585, 292] width 1171 height 584
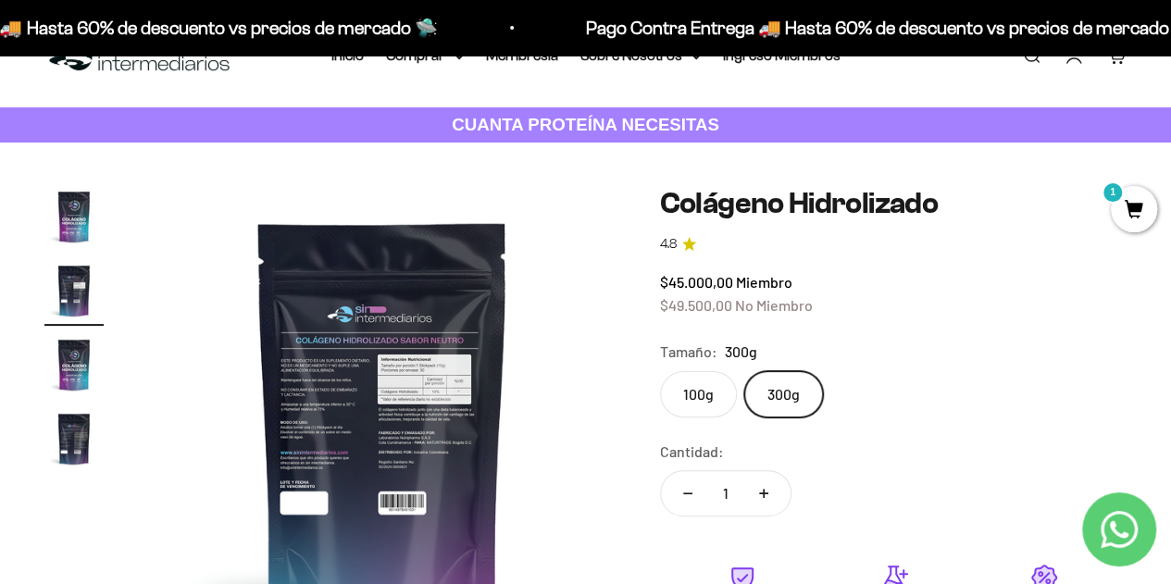
scroll to position [0, 0]
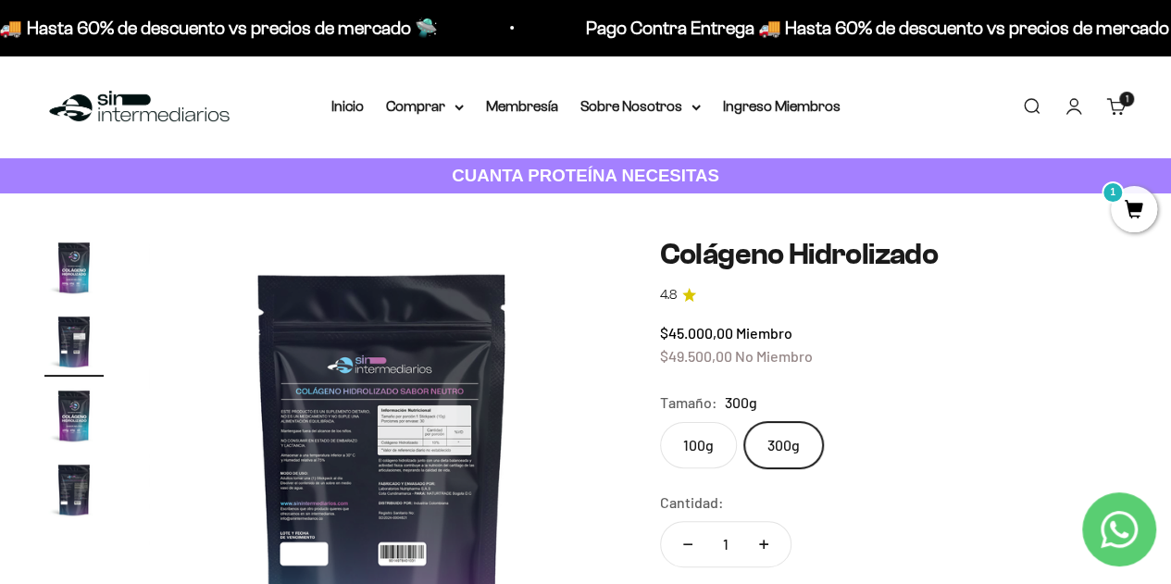
click at [690, 454] on label "100g" at bounding box center [698, 445] width 77 height 46
click at [660, 422] on input "100g" at bounding box center [659, 421] width 1 height 1
click at [74, 260] on img "Ir al artículo 1" at bounding box center [73, 267] width 59 height 59
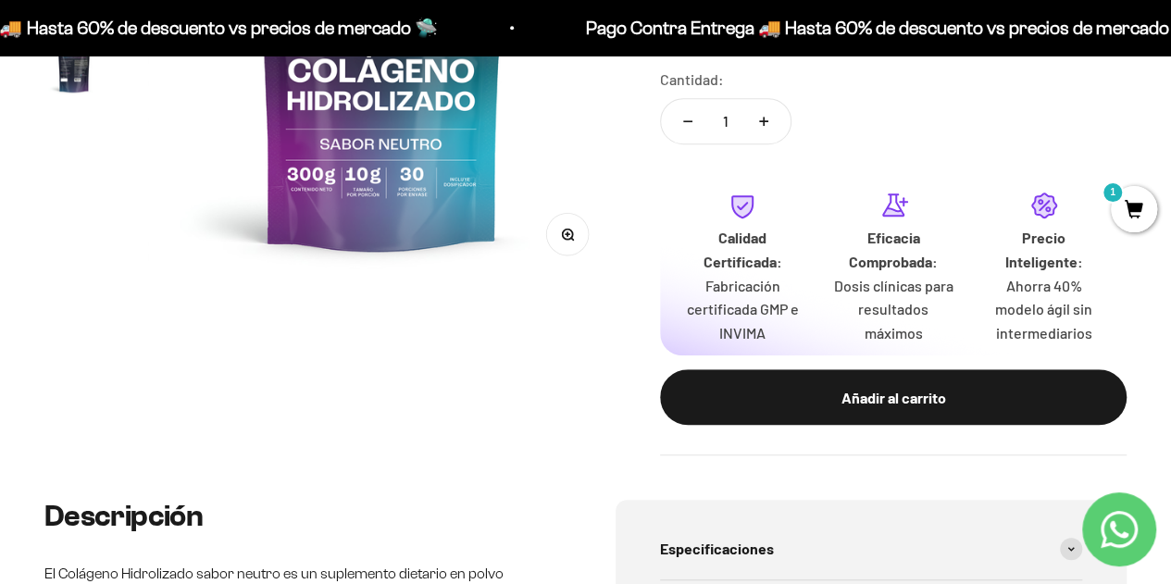
scroll to position [428, 0]
